Goal: Information Seeking & Learning: Check status

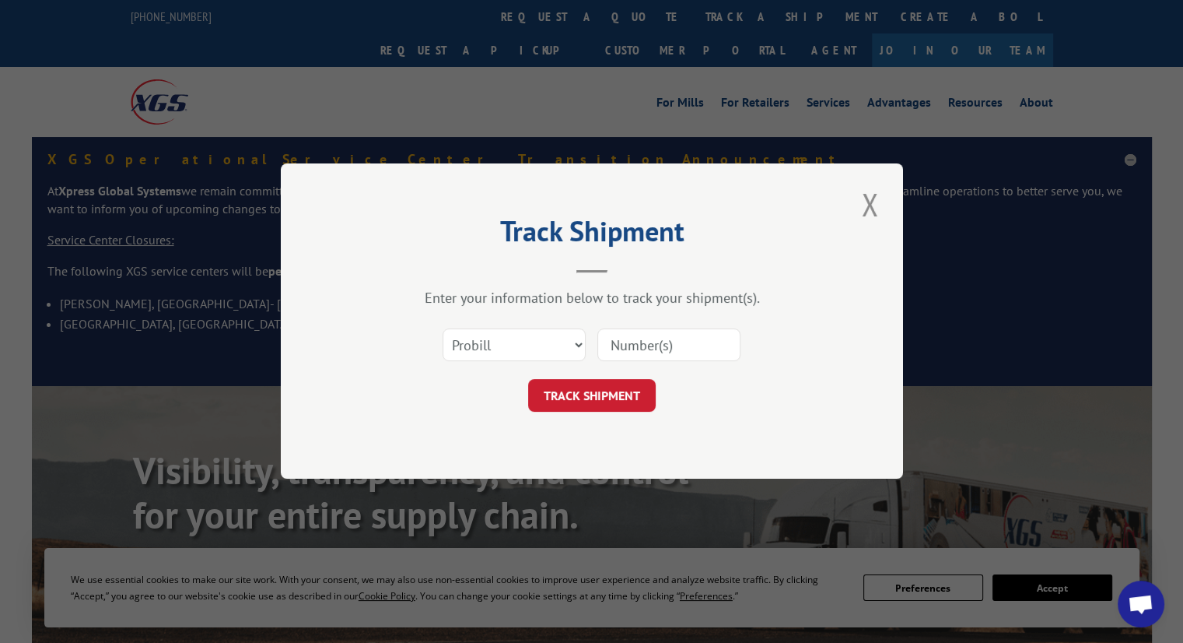
click at [481, 335] on select "Select category... Probill BOL PO" at bounding box center [514, 345] width 143 height 33
select select "po"
click at [443, 329] on select "Select category... Probill BOL PO" at bounding box center [514, 345] width 143 height 33
click at [659, 348] on input at bounding box center [669, 345] width 143 height 33
paste input "295645596"
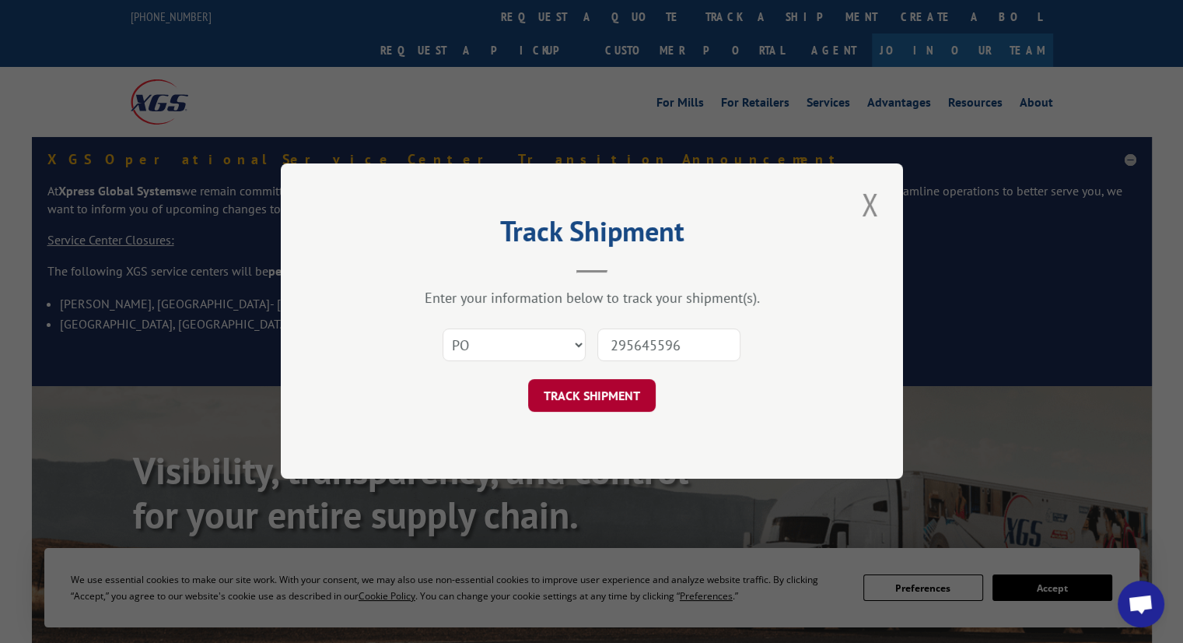
type input "295645596"
click at [607, 390] on button "TRACK SHIPMENT" at bounding box center [592, 396] width 128 height 33
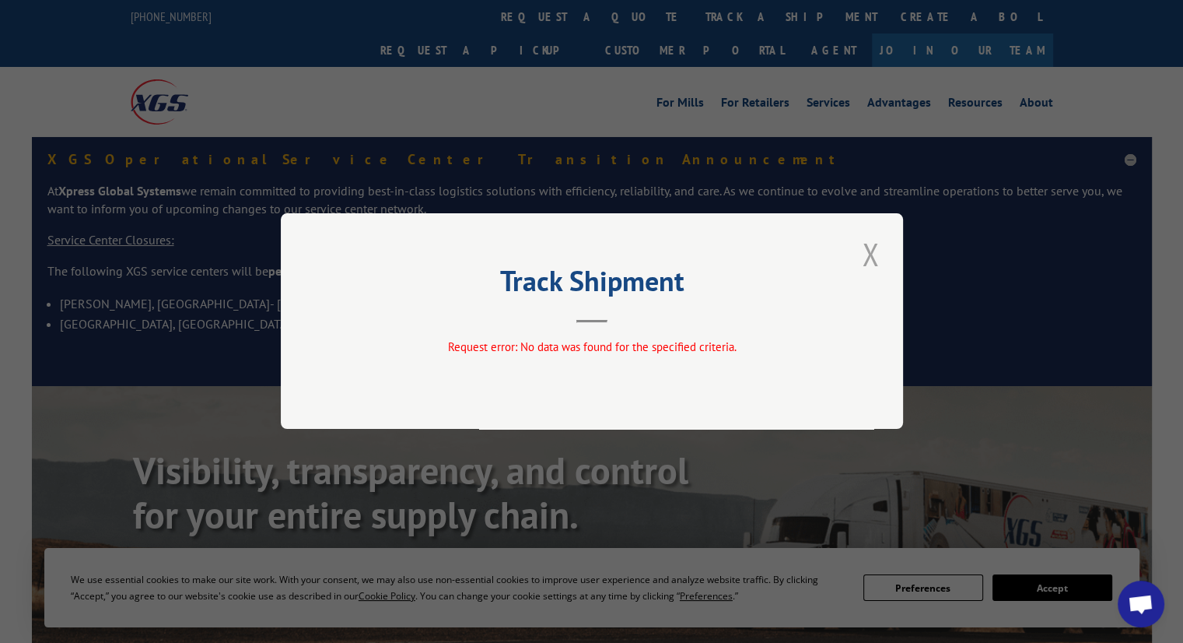
drag, startPoint x: 877, startPoint y: 276, endPoint x: 878, endPoint y: 240, distance: 36.6
click at [877, 275] on div "Track Shipment Request error: No data was found for the specified criteria." at bounding box center [592, 321] width 622 height 216
click at [875, 262] on button "Close modal" at bounding box center [870, 254] width 26 height 43
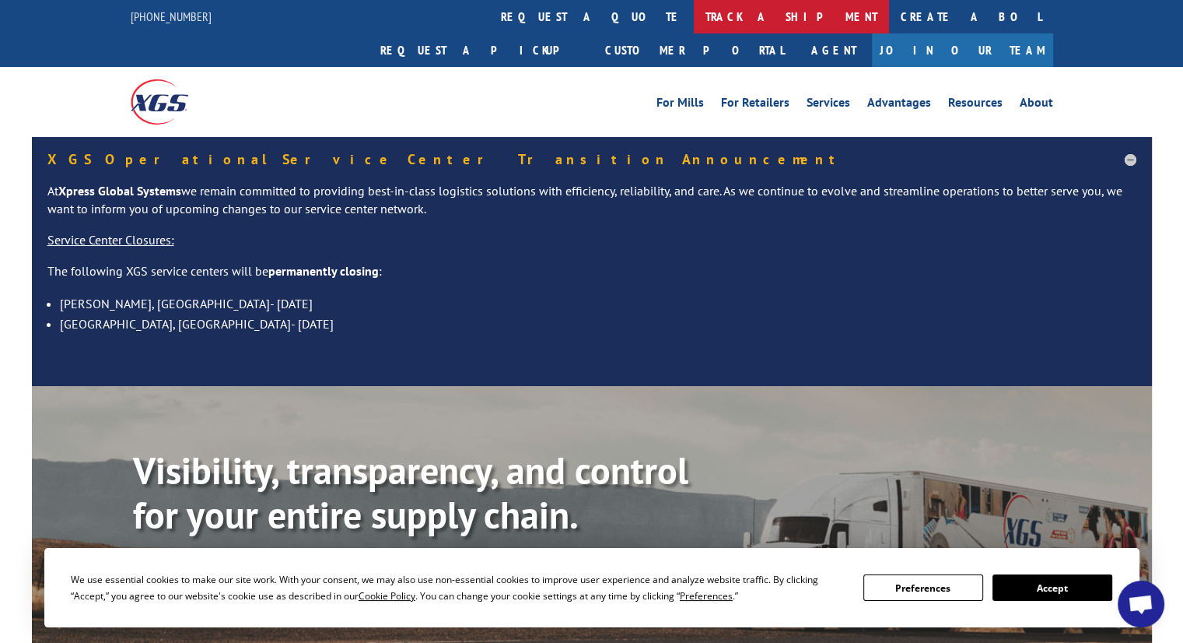
click at [694, 23] on link "track a shipment" at bounding box center [791, 16] width 195 height 33
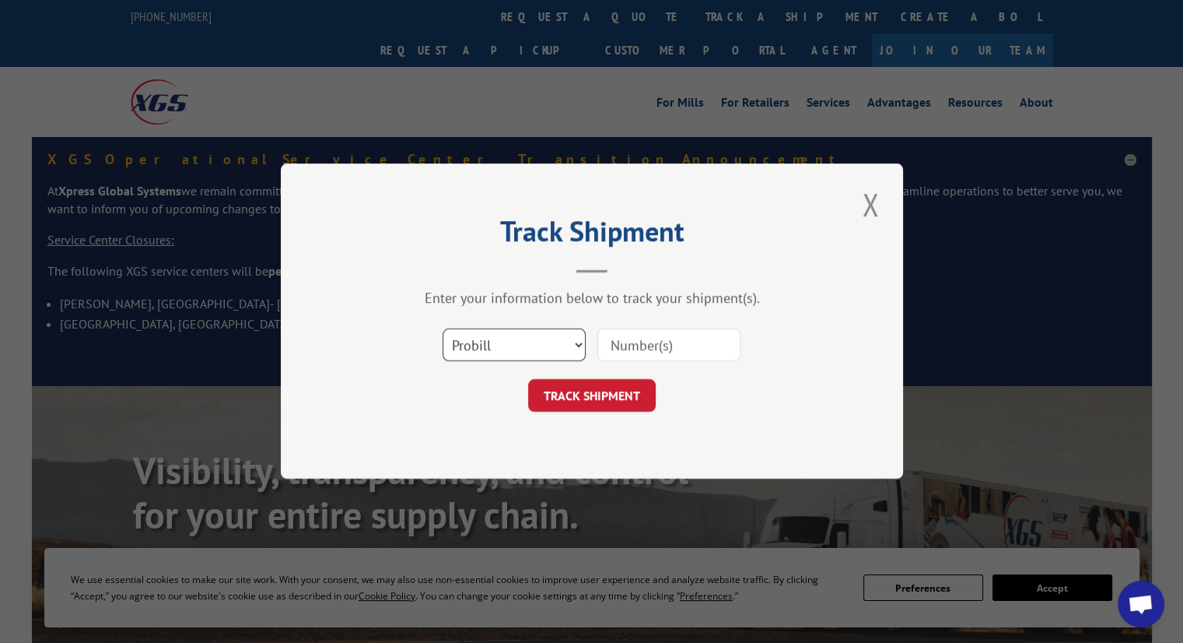
click at [532, 345] on select "Select category... Probill BOL PO" at bounding box center [514, 345] width 143 height 33
select select "po"
click at [443, 329] on select "Select category... Probill BOL PO" at bounding box center [514, 345] width 143 height 33
click at [654, 343] on input at bounding box center [669, 345] width 143 height 33
paste input "295645554"
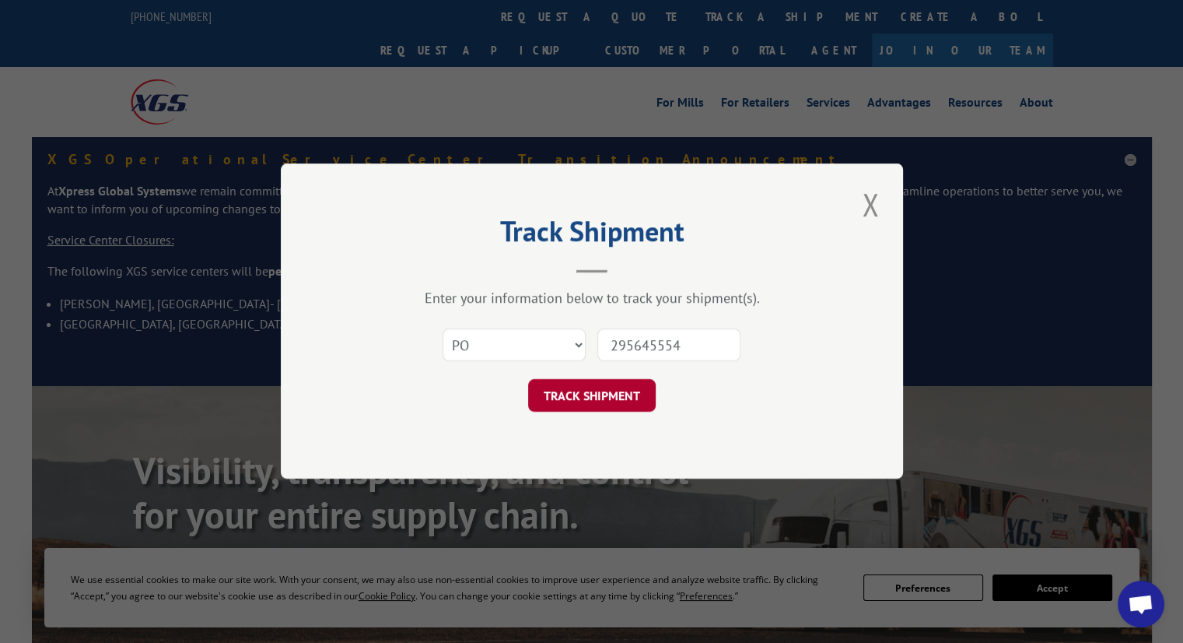
type input "295645554"
click at [598, 390] on button "TRACK SHIPMENT" at bounding box center [592, 396] width 128 height 33
